Goal: Information Seeking & Learning: Find specific fact

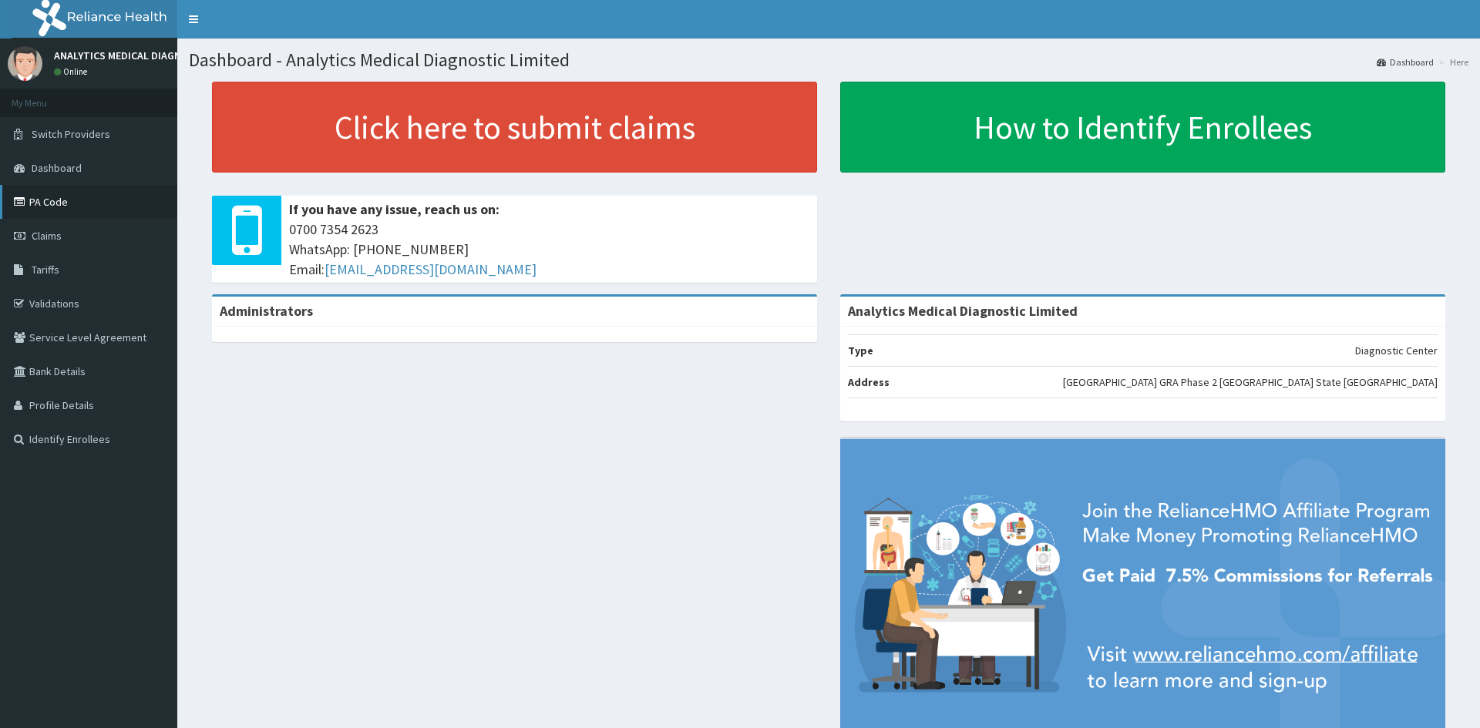
click at [103, 204] on link "PA Code" at bounding box center [88, 202] width 177 height 34
click at [48, 267] on span "Tariffs" at bounding box center [46, 270] width 28 height 14
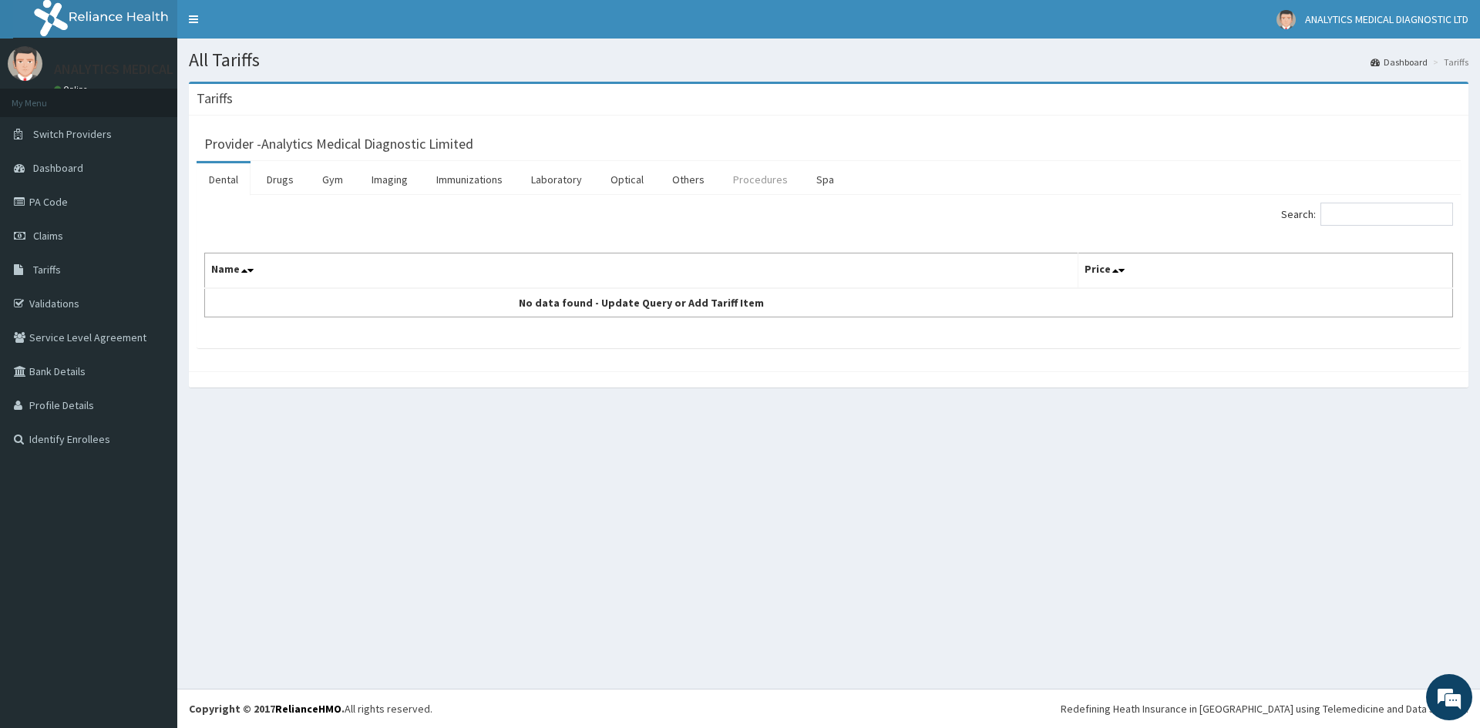
click at [735, 179] on link "Procedures" at bounding box center [760, 179] width 79 height 32
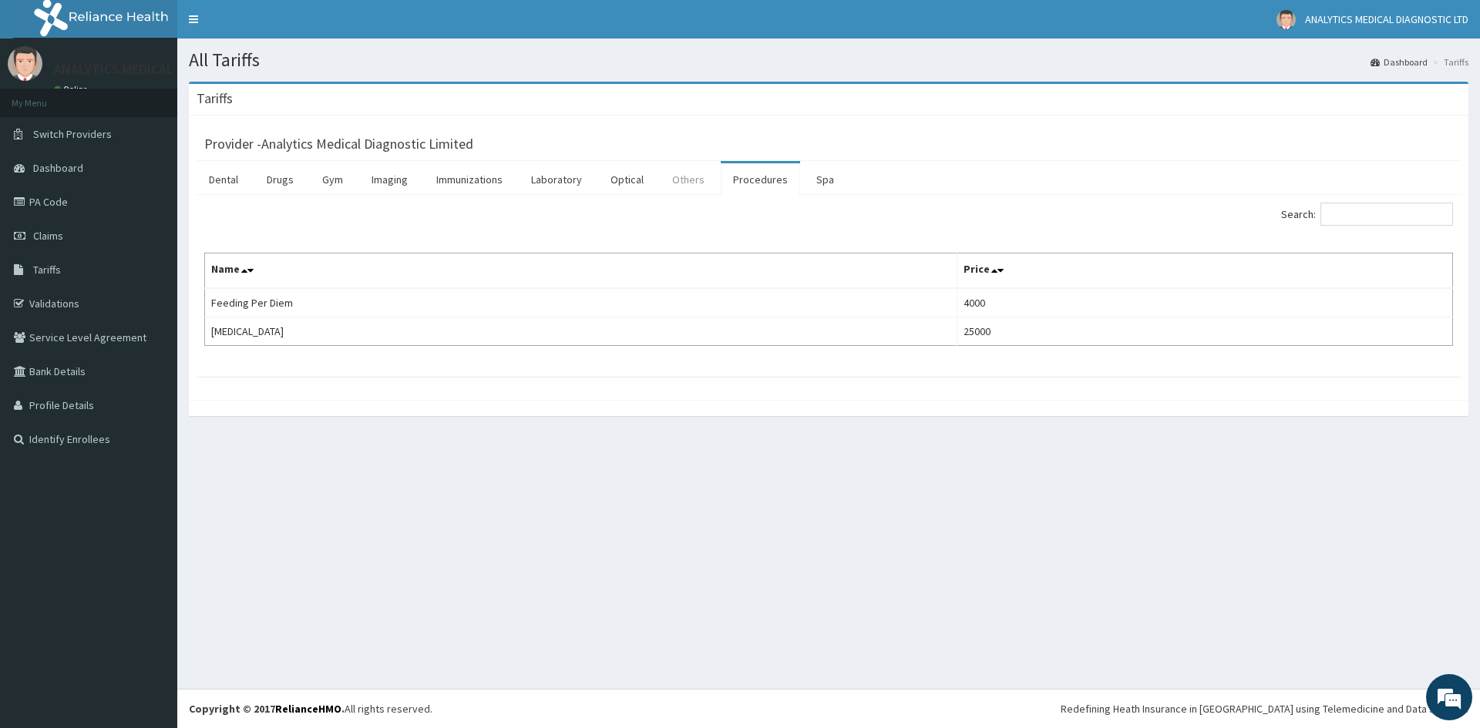
click at [674, 187] on link "Others" at bounding box center [688, 179] width 57 height 32
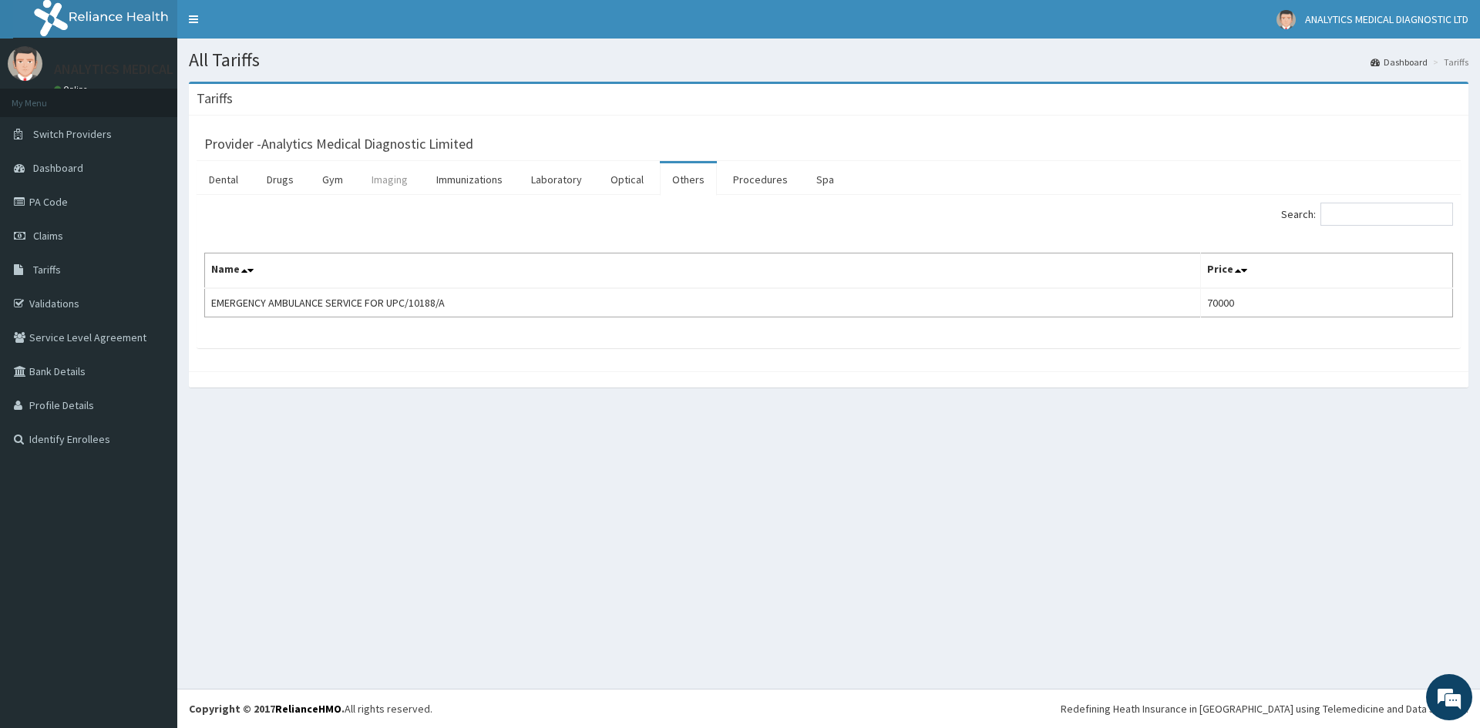
click at [393, 177] on link "Imaging" at bounding box center [389, 179] width 61 height 32
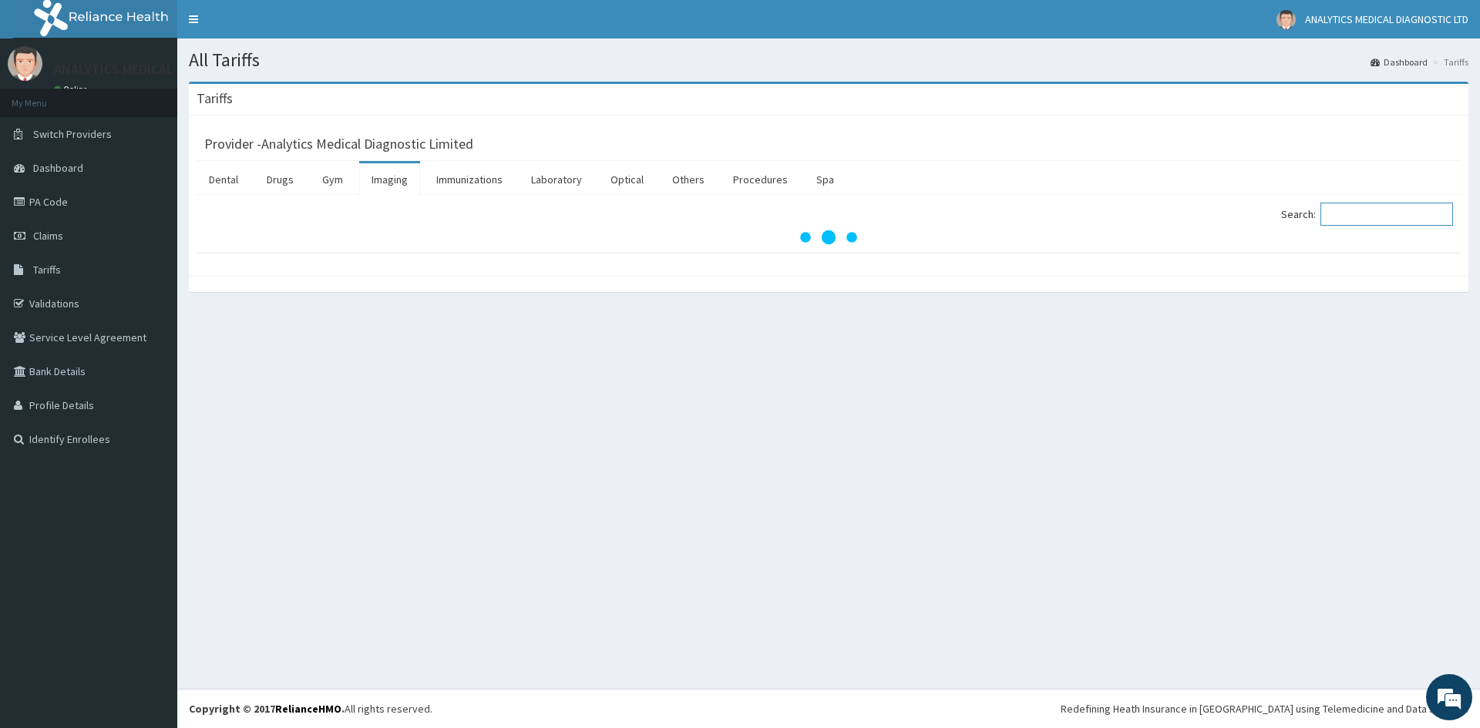
click at [1390, 213] on input "Search:" at bounding box center [1386, 214] width 133 height 23
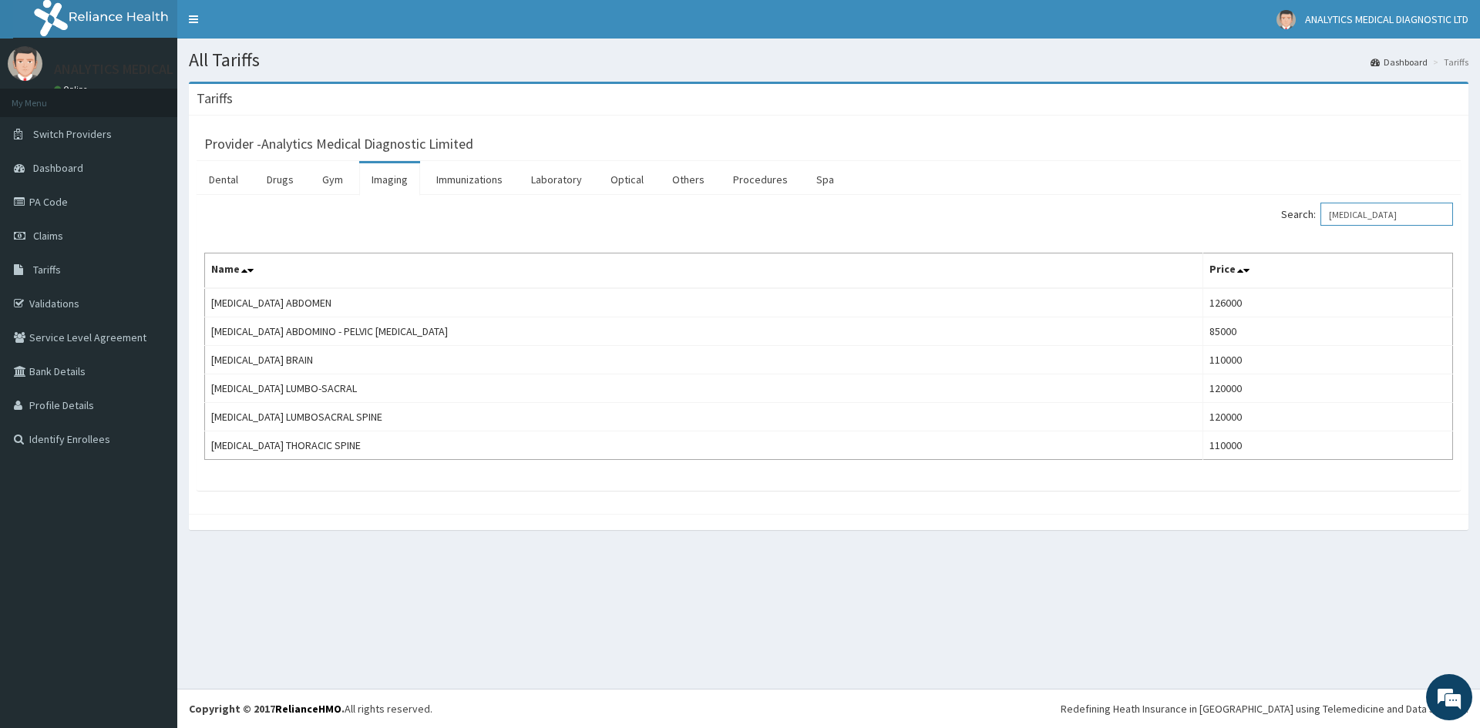
type input "MRI"
